Goal: Task Accomplishment & Management: Complete application form

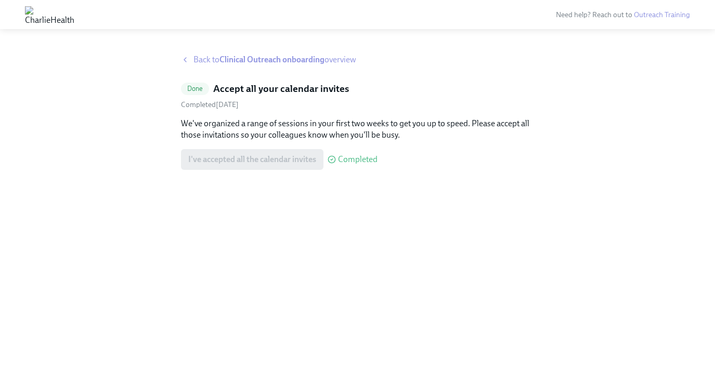
click at [266, 62] on strong "Clinical Outreach onboarding" at bounding box center [271, 60] width 105 height 10
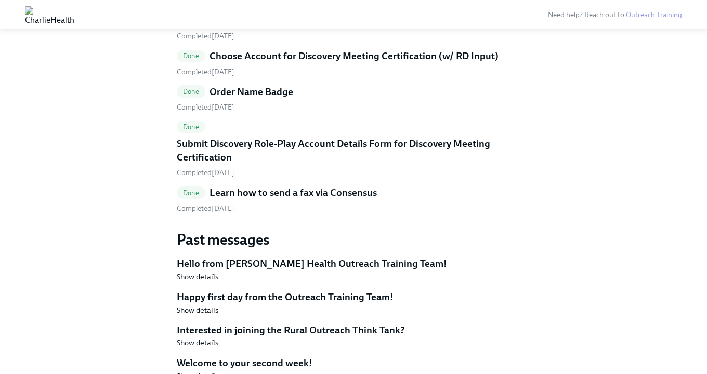
scroll to position [1477, 0]
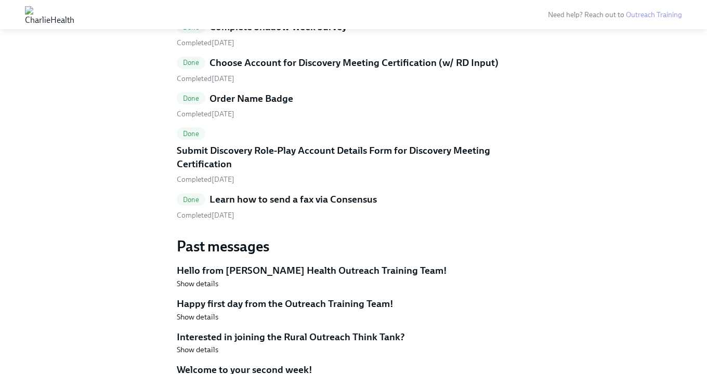
click at [312, 71] on link "Done Choose Account for Discovery Meeting Certification (w/ RD Input) Completed…" at bounding box center [353, 70] width 353 height 28
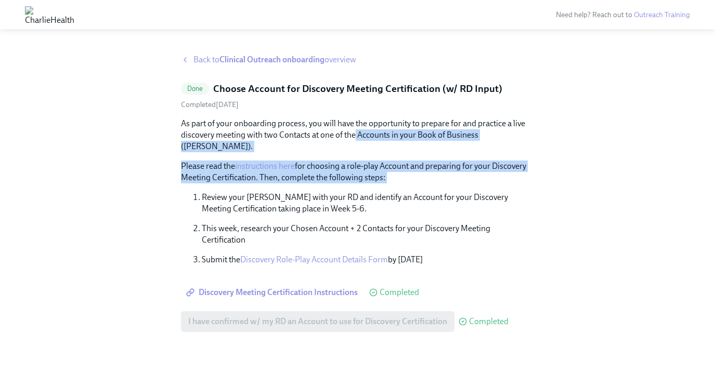
drag, startPoint x: 378, startPoint y: 174, endPoint x: 356, endPoint y: 140, distance: 39.9
click at [356, 140] on div "As part of your onboarding process, you will have the opportunity to prepare fo…" at bounding box center [357, 192] width 353 height 148
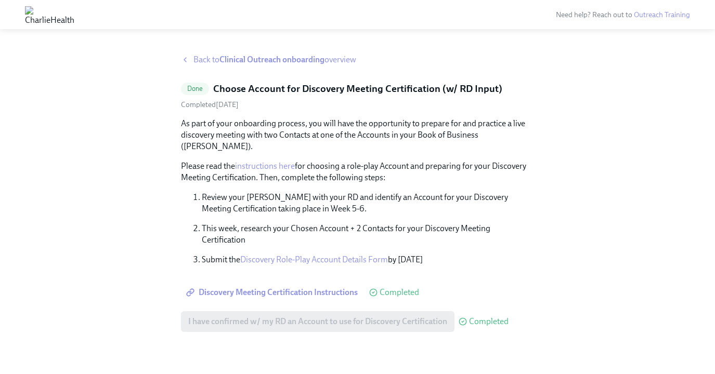
click at [339, 255] on link "Discovery Role-Play Account Details Form" at bounding box center [314, 260] width 148 height 10
click at [329, 255] on link "Discovery Role-Play Account Details Form" at bounding box center [314, 260] width 148 height 10
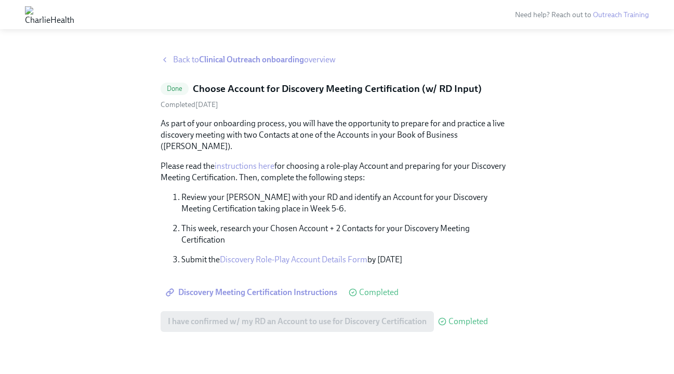
click at [261, 63] on strong "Clinical Outreach onboarding" at bounding box center [251, 60] width 105 height 10
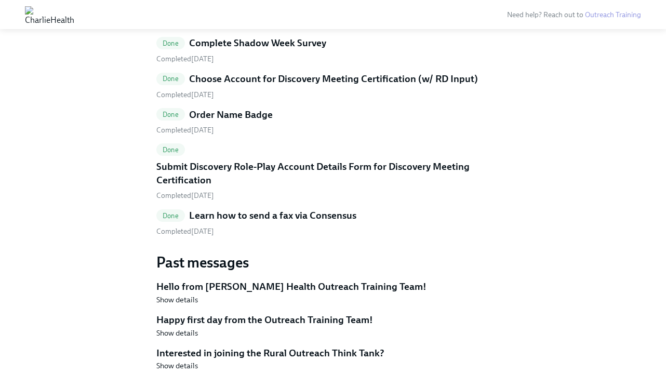
scroll to position [1460, 0]
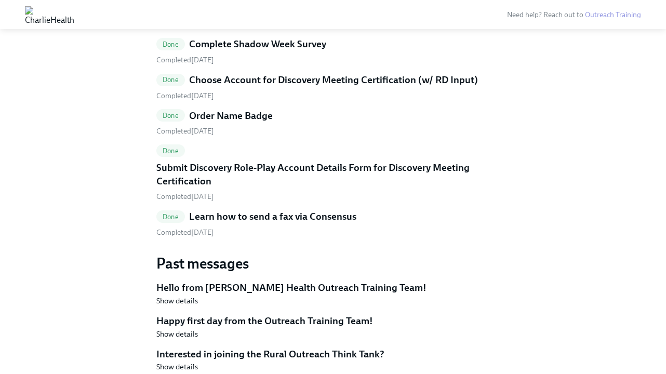
click at [332, 169] on h5 "Submit Discovery Role-Play Account Details Form for Discovery Meeting Certifica…" at bounding box center [332, 174] width 353 height 27
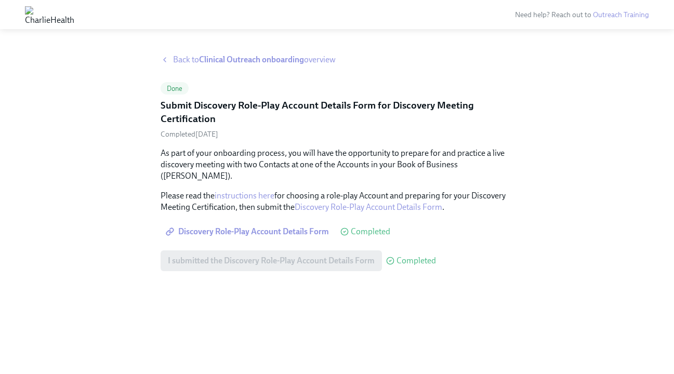
click at [195, 58] on span "Back to Clinical Outreach onboarding overview" at bounding box center [254, 59] width 163 height 11
